Goal: Check status: Check status

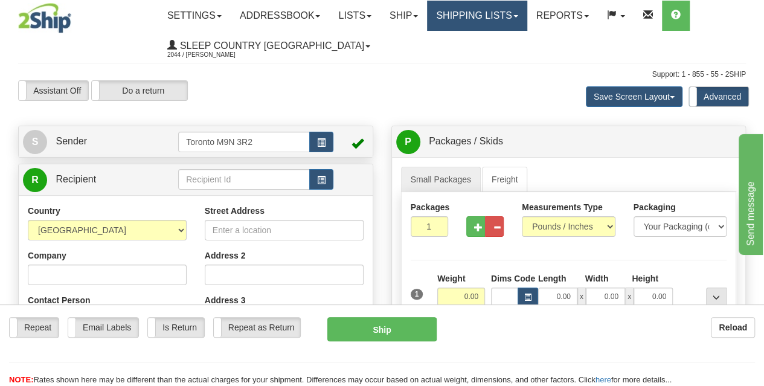
click at [446, 22] on link "Shipping lists" at bounding box center [477, 16] width 100 height 30
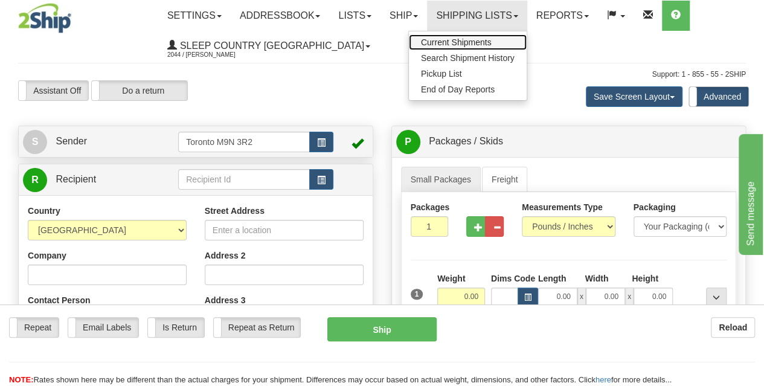
click at [457, 43] on span "Current Shipments" at bounding box center [456, 42] width 71 height 10
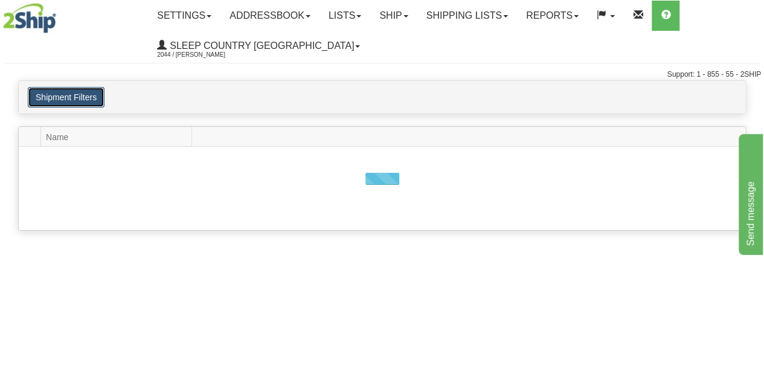
click at [92, 98] on button "Shipment Filters" at bounding box center [66, 97] width 77 height 21
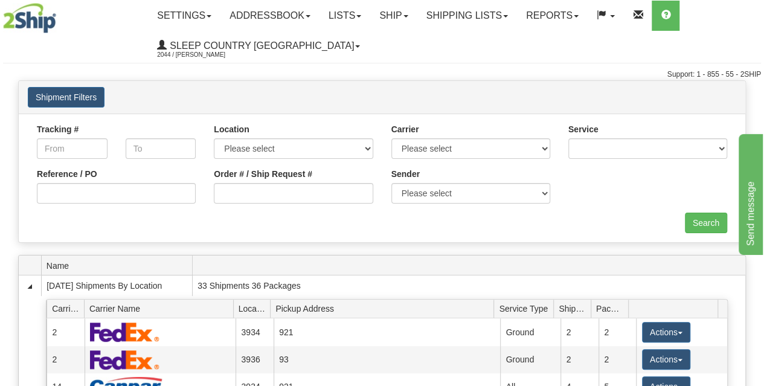
click at [271, 206] on div "Order # / Ship Request #" at bounding box center [293, 190] width 177 height 45
click at [270, 193] on input "Order # / Ship Request #" at bounding box center [293, 193] width 159 height 21
paste input "9000I037872"
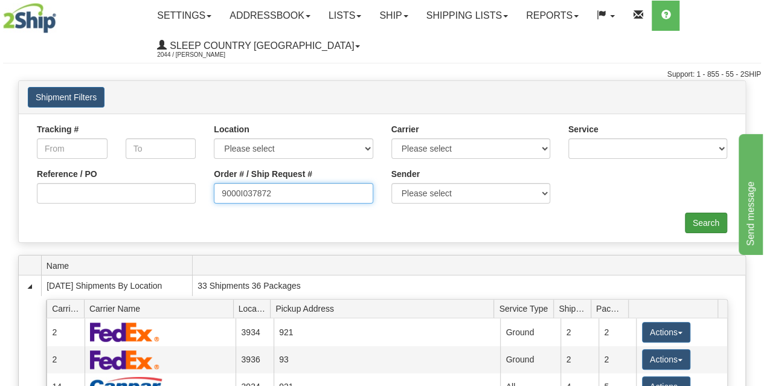
type input "9000I037872"
click at [699, 229] on input "Search" at bounding box center [706, 223] width 42 height 21
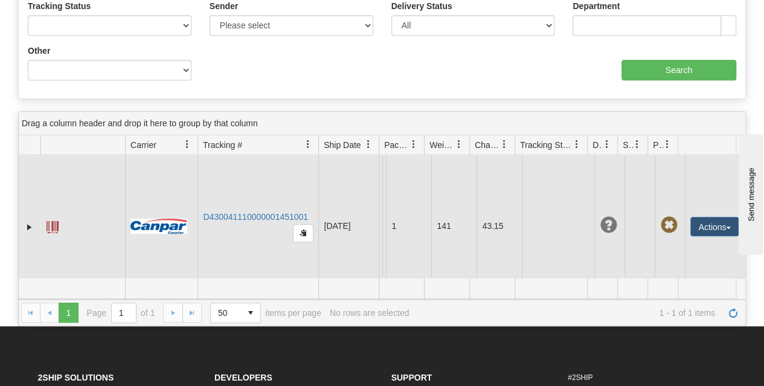
scroll to position [302, 0]
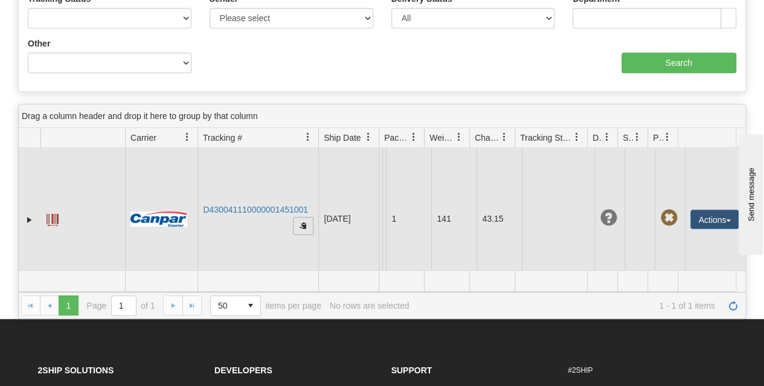
click at [300, 222] on span "button" at bounding box center [302, 225] width 7 height 7
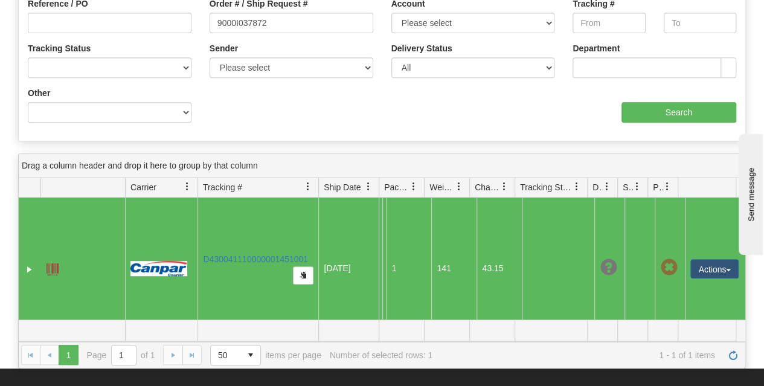
scroll to position [241, 0]
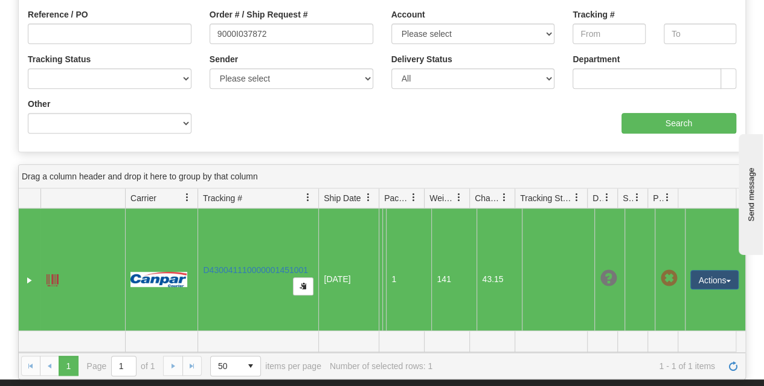
click at [281, 196] on span "Tracking #" at bounding box center [253, 198] width 110 height 20
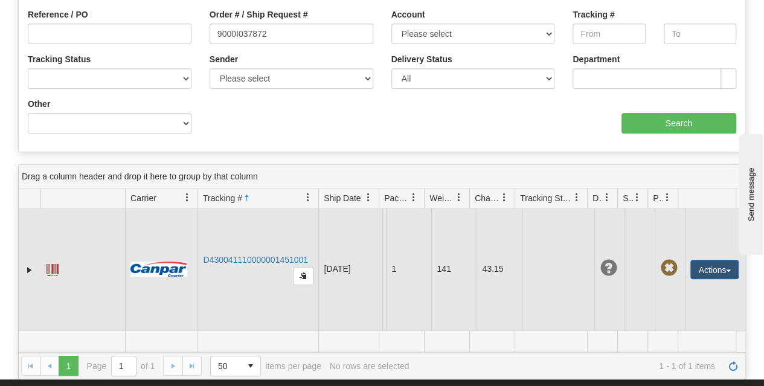
scroll to position [0, 0]
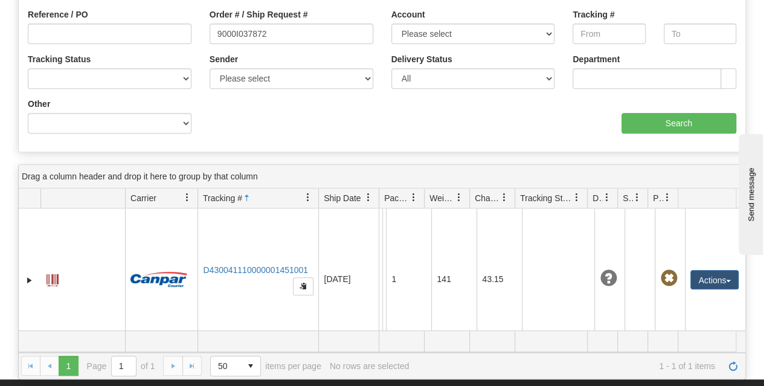
click at [147, 193] on span "Carrier" at bounding box center [143, 198] width 26 height 12
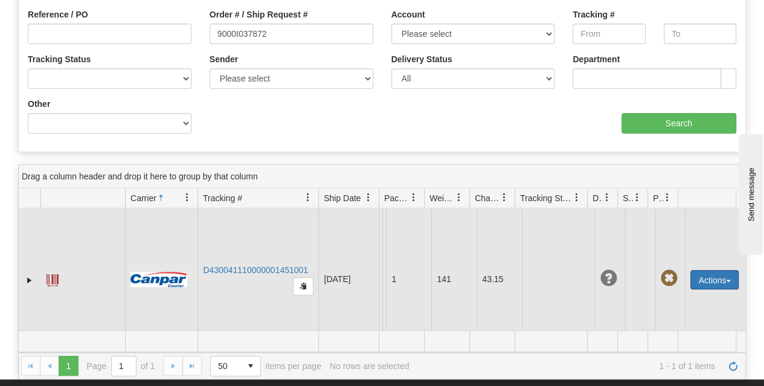
click at [713, 282] on button "Actions" at bounding box center [714, 279] width 48 height 19
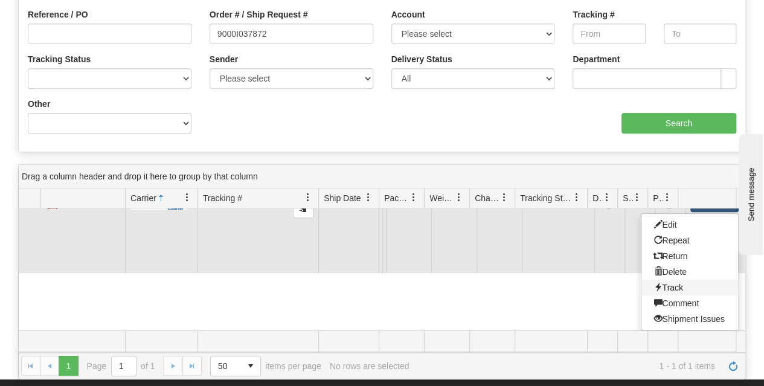
click at [682, 280] on link "Track" at bounding box center [689, 288] width 97 height 16
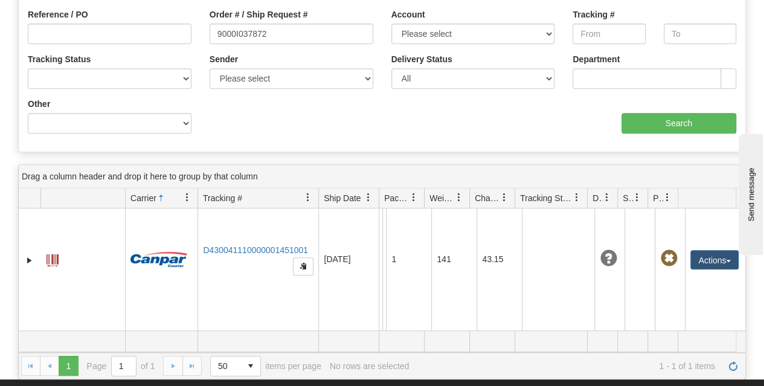
scroll to position [302, 0]
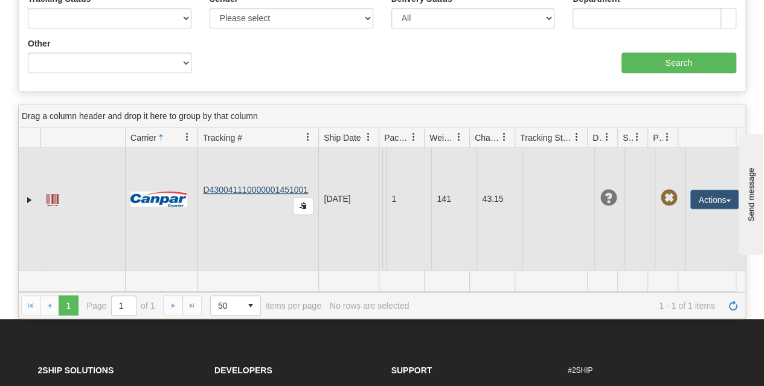
drag, startPoint x: 310, startPoint y: 179, endPoint x: 260, endPoint y: 178, distance: 50.7
click at [260, 178] on td "D430041110000001451001" at bounding box center [257, 199] width 121 height 142
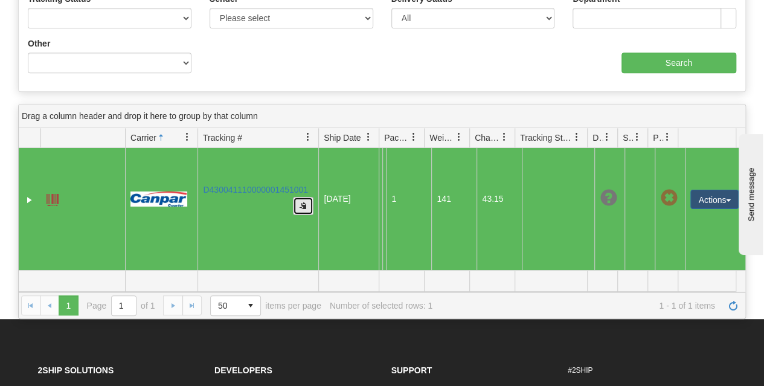
click at [308, 197] on button "button" at bounding box center [303, 206] width 21 height 18
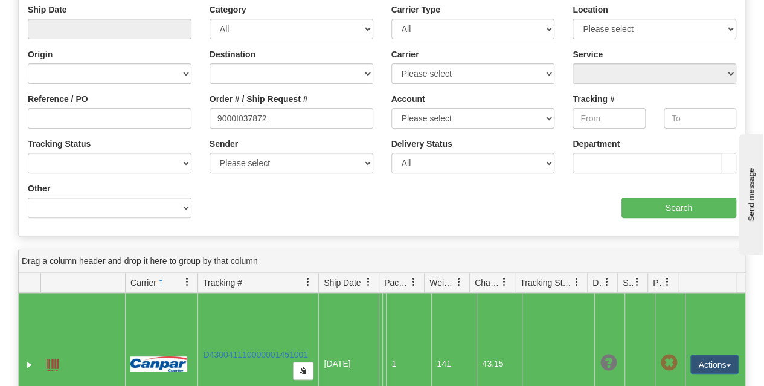
scroll to position [121, 0]
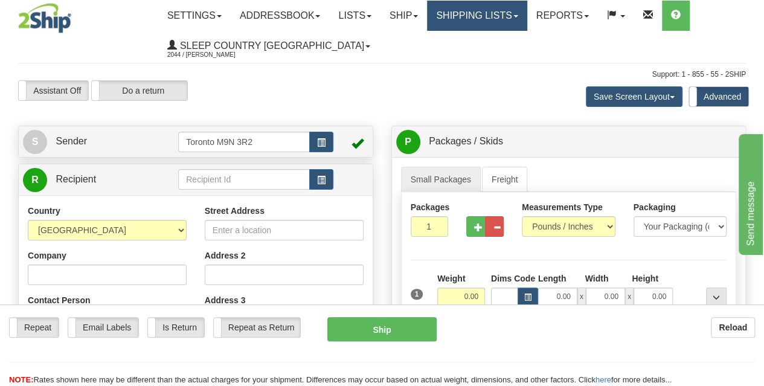
click at [455, 16] on link "Shipping lists" at bounding box center [477, 16] width 100 height 30
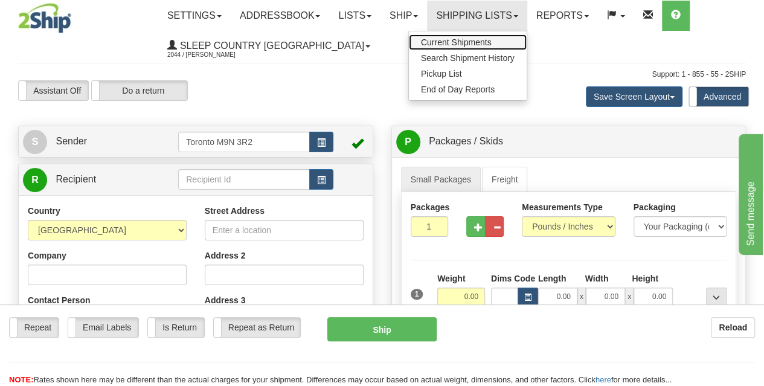
click at [459, 40] on span "Current Shipments" at bounding box center [456, 42] width 71 height 10
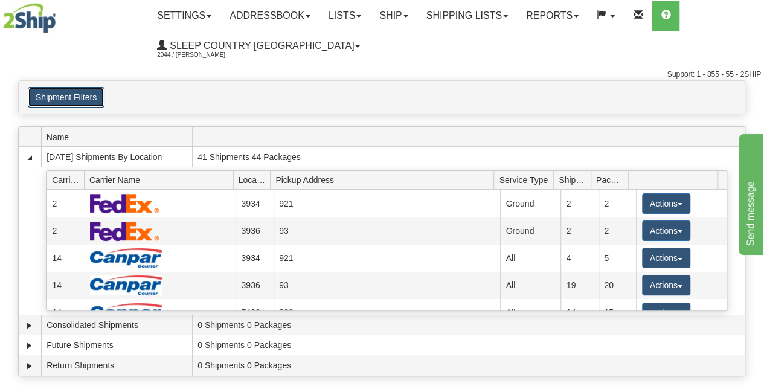
click at [91, 102] on button "Shipment Filters" at bounding box center [66, 97] width 77 height 21
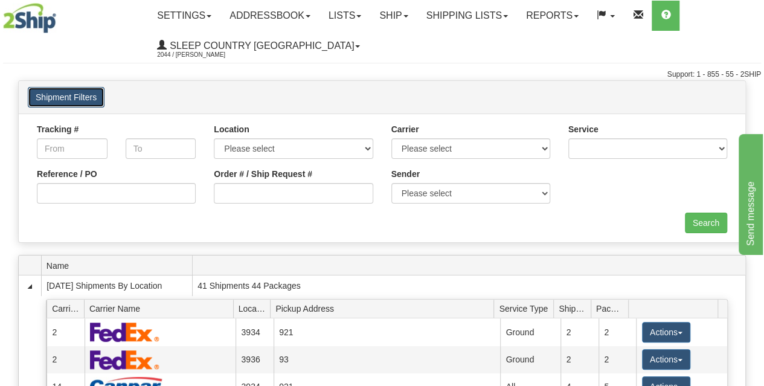
click at [81, 94] on button "Shipment Filters" at bounding box center [66, 97] width 77 height 21
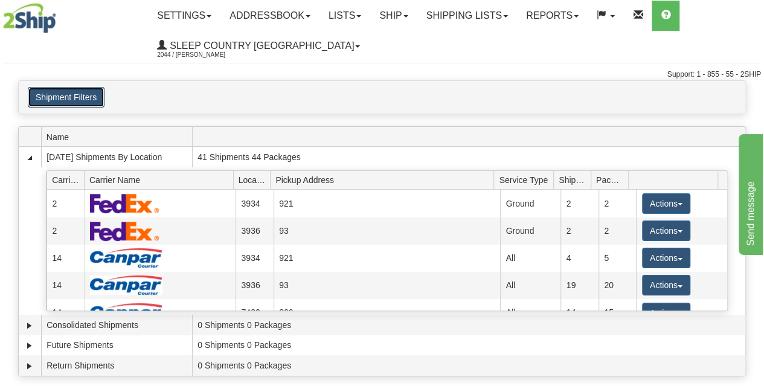
click at [76, 92] on button "Shipment Filters" at bounding box center [66, 97] width 77 height 21
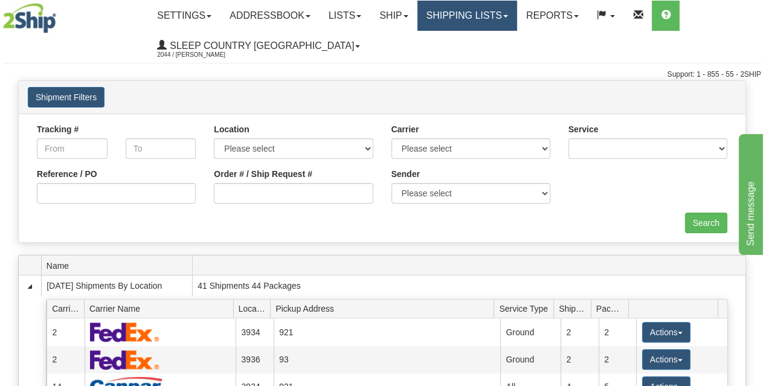
click at [487, 16] on link "Shipping lists" at bounding box center [467, 16] width 100 height 30
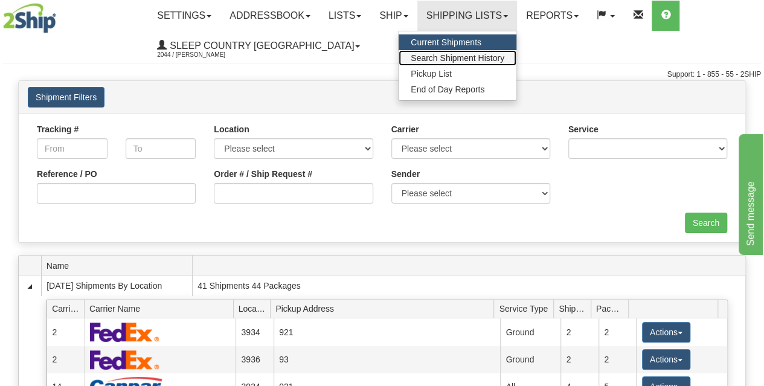
click at [467, 57] on span "Search Shipment History" at bounding box center [458, 58] width 94 height 10
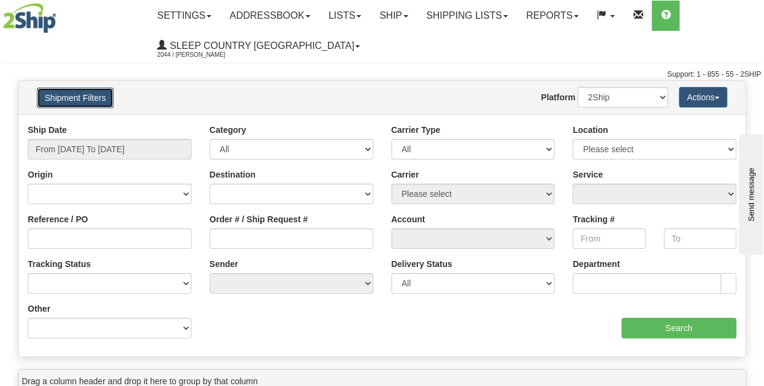
click at [69, 106] on button "Shipment Filters" at bounding box center [75, 98] width 77 height 21
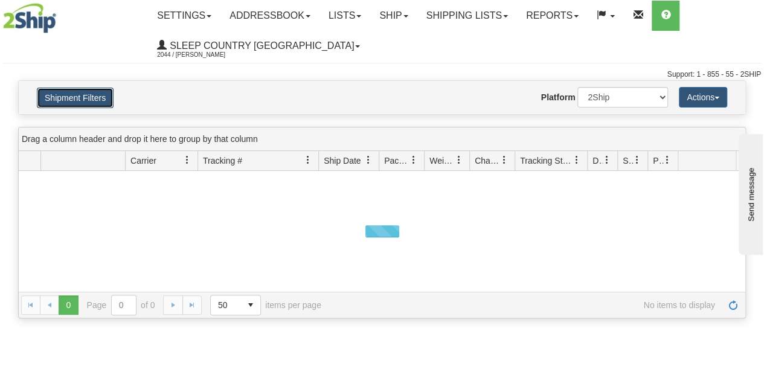
click at [98, 107] on button "Shipment Filters" at bounding box center [75, 98] width 77 height 21
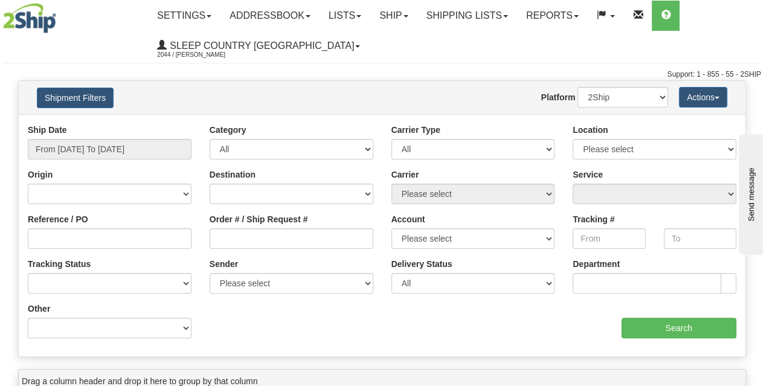
click at [87, 138] on div "Ship Date From [DATE] To [DATE]" at bounding box center [110, 142] width 164 height 36
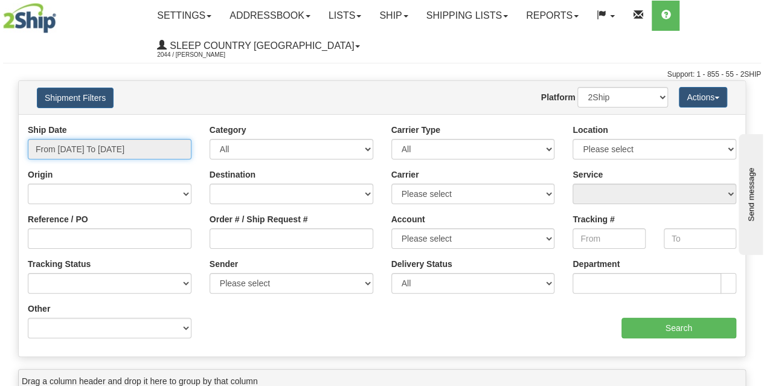
click at [87, 144] on input "From [DATE] To [DATE]" at bounding box center [110, 149] width 164 height 21
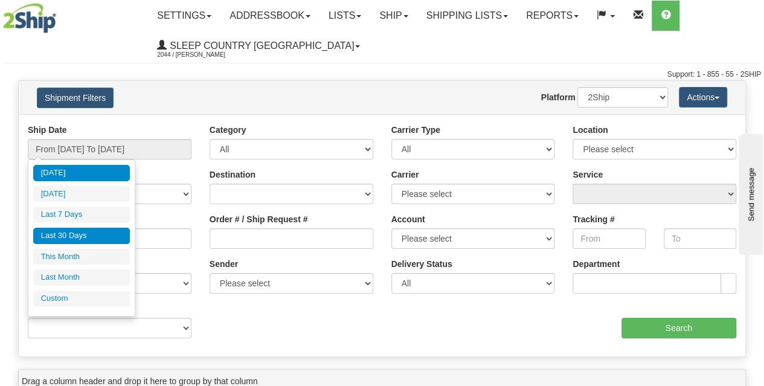
click at [78, 231] on li "Last 30 Days" at bounding box center [81, 236] width 97 height 16
type input "From [DATE] To [DATE]"
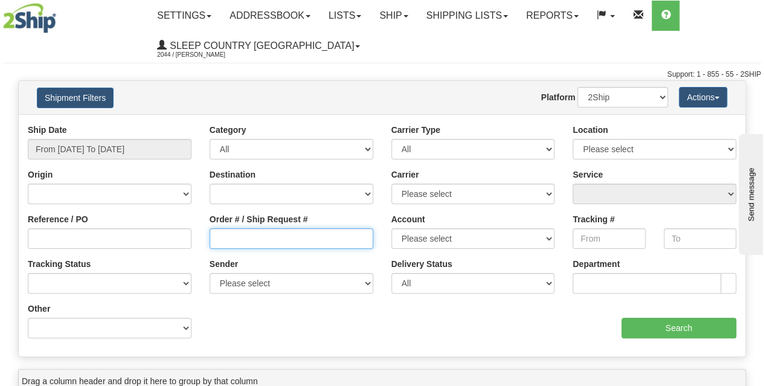
click at [261, 240] on input "Order # / Ship Request #" at bounding box center [291, 238] width 164 height 21
paste input "D430041110000001451001"
type input "D430041110000001451001"
drag, startPoint x: 327, startPoint y: 243, endPoint x: 164, endPoint y: 248, distance: 163.7
click at [164, 124] on div "Reference / PO Order # / Ship Request # D430041110000001451001 Account Please s…" at bounding box center [382, 124] width 726 height 0
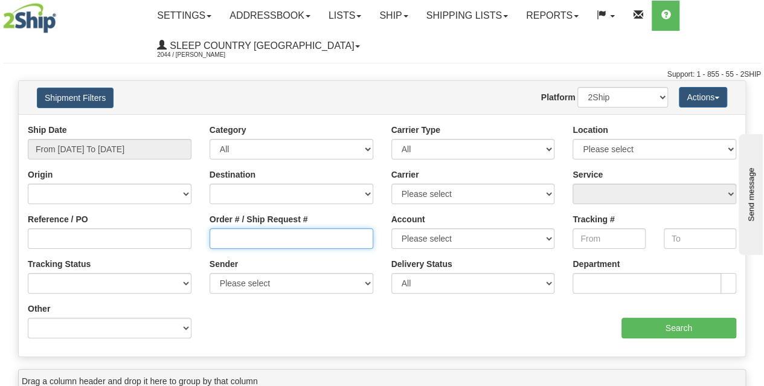
paste input "9000I037872"
type input "9000I037872"
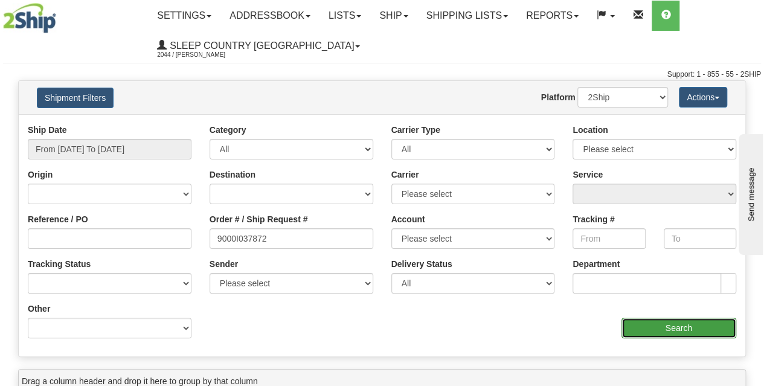
click at [673, 334] on input "Search" at bounding box center [678, 328] width 115 height 21
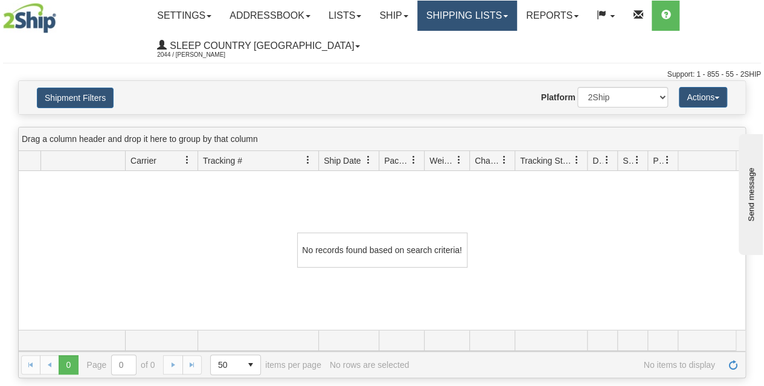
click at [493, 18] on link "Shipping lists" at bounding box center [467, 16] width 100 height 30
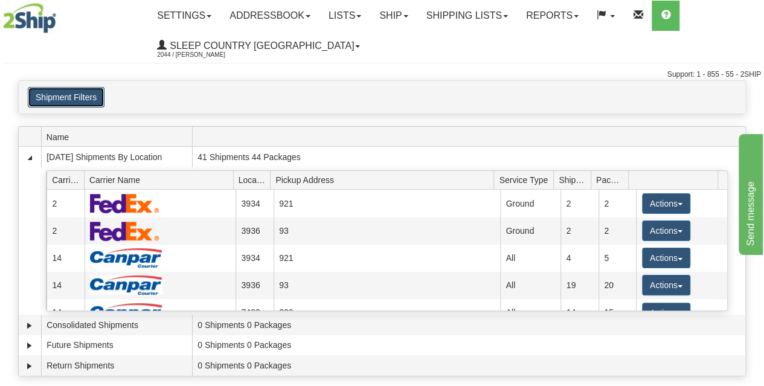
click at [95, 95] on button "Shipment Filters" at bounding box center [66, 97] width 77 height 21
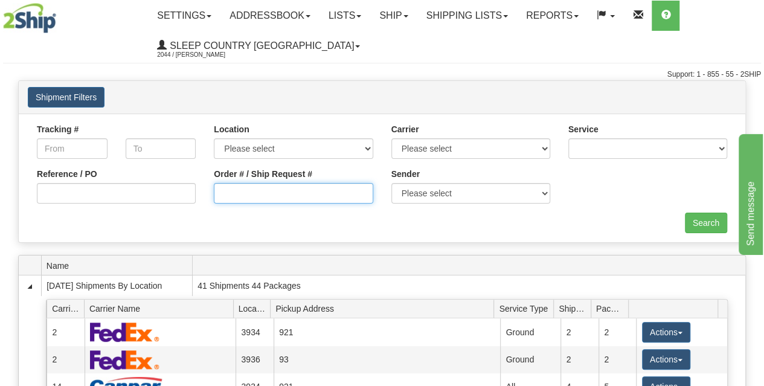
click at [234, 196] on input "Order # / Ship Request #" at bounding box center [293, 193] width 159 height 21
paste input "9000I037872"
type input "9000I037872"
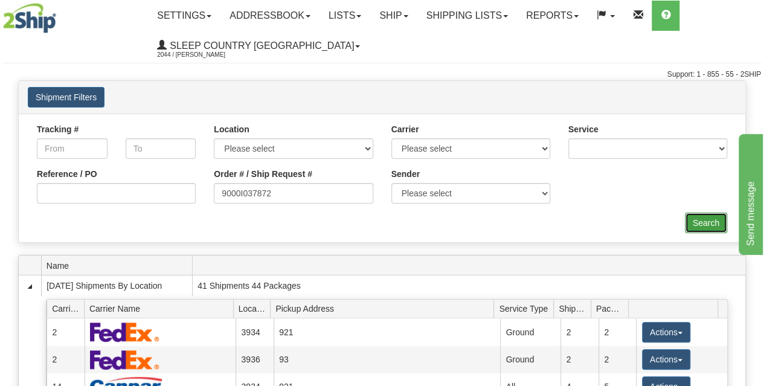
click at [697, 223] on input "Search" at bounding box center [706, 223] width 42 height 21
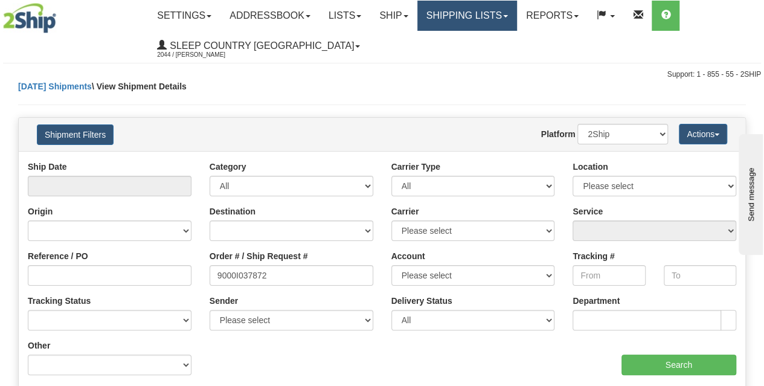
click at [462, 19] on link "Shipping lists" at bounding box center [467, 16] width 100 height 30
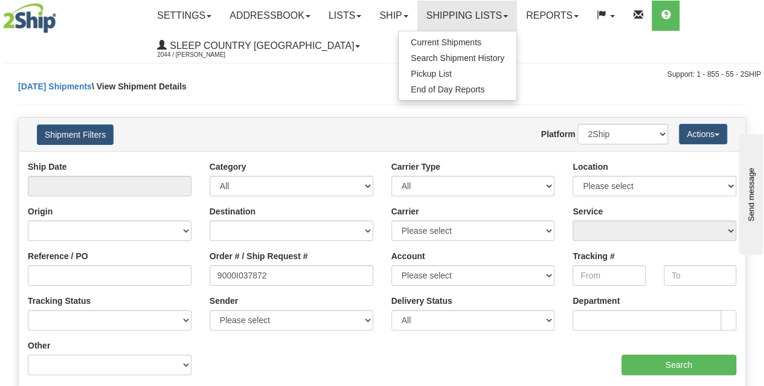
click at [300, 74] on div "Support: 1 - 855 - 55 - 2SHIP" at bounding box center [382, 74] width 758 height 10
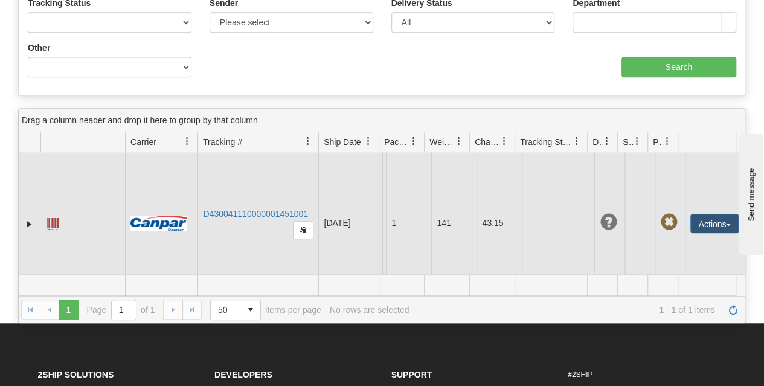
scroll to position [302, 0]
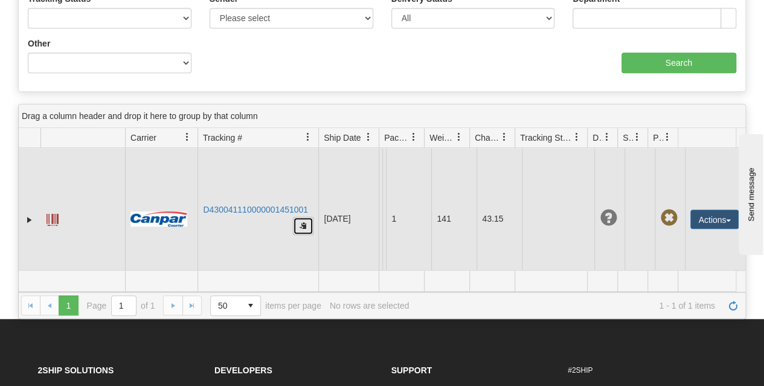
click at [310, 222] on button "button" at bounding box center [303, 226] width 21 height 18
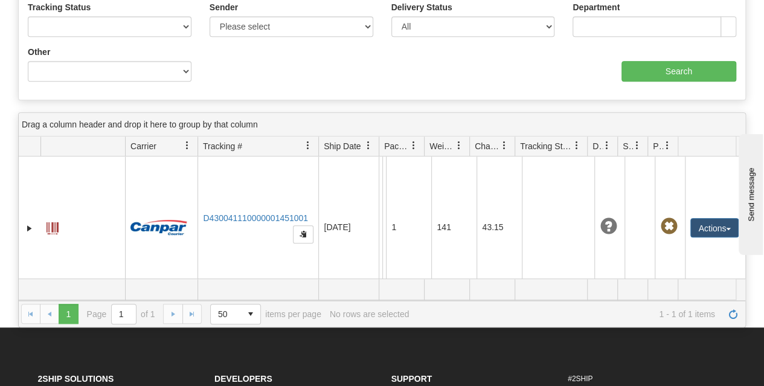
scroll to position [241, 0]
